Goal: Task Accomplishment & Management: Manage account settings

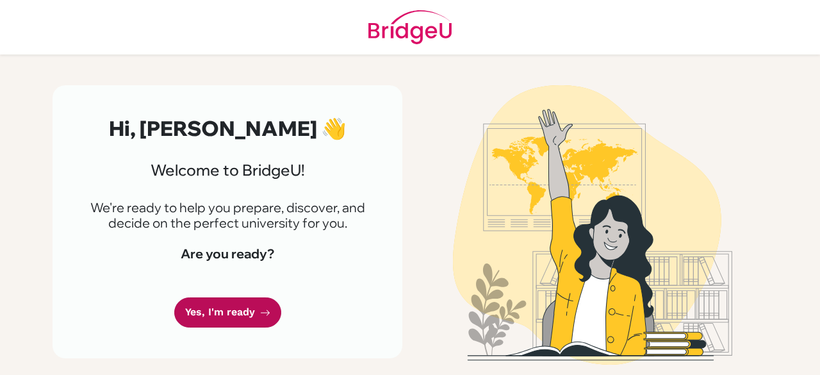
click at [229, 316] on link "Yes, I'm ready" at bounding box center [227, 312] width 107 height 30
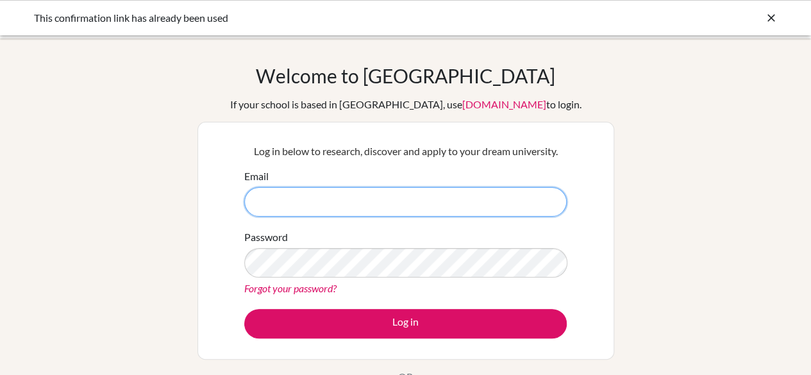
type input "anushreelahotijirs7753@gmail.com"
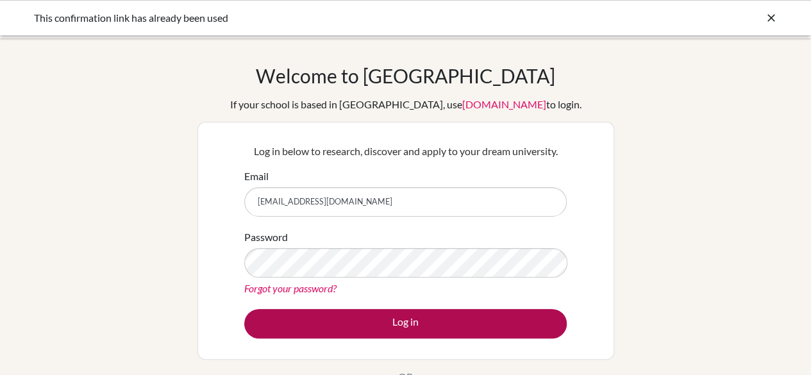
click at [438, 325] on button "Log in" at bounding box center [405, 323] width 322 height 29
